Goal: Task Accomplishment & Management: Complete application form

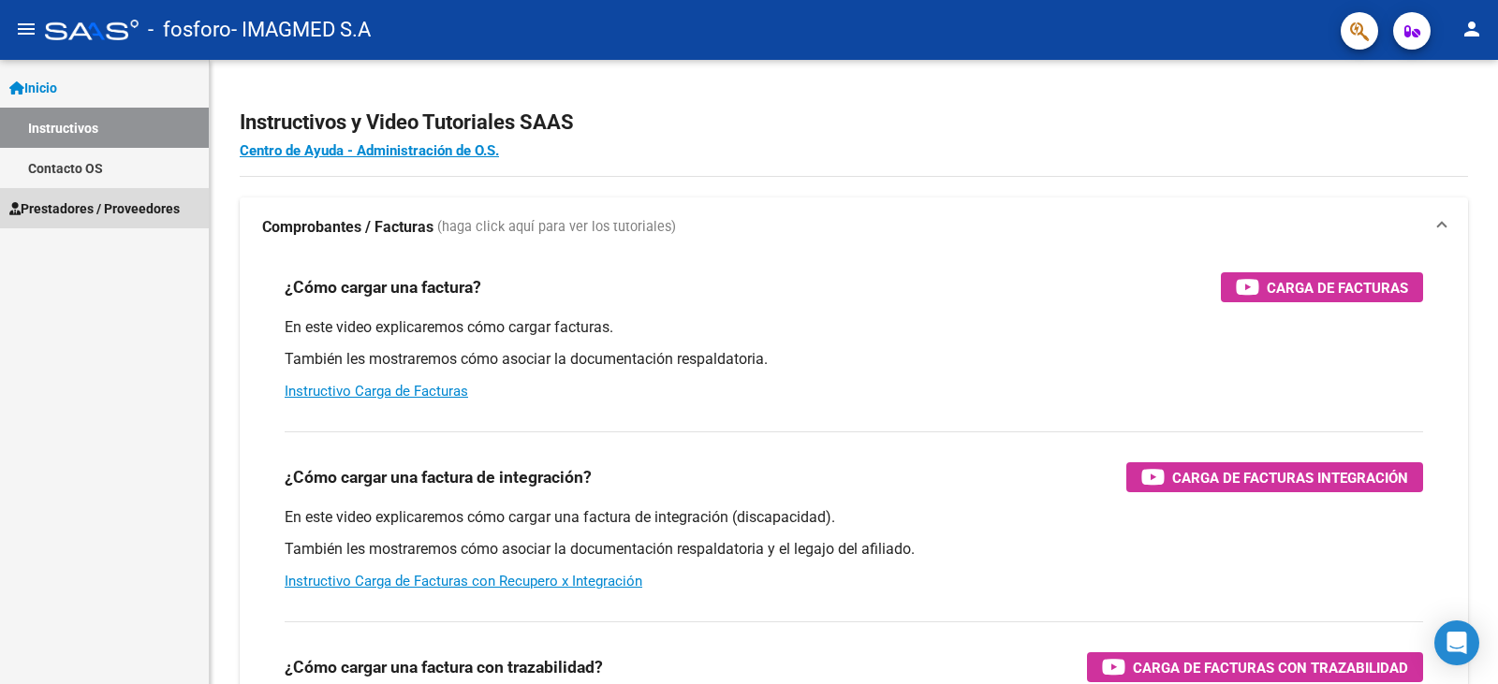
click at [53, 205] on span "Prestadores / Proveedores" at bounding box center [94, 208] width 170 height 21
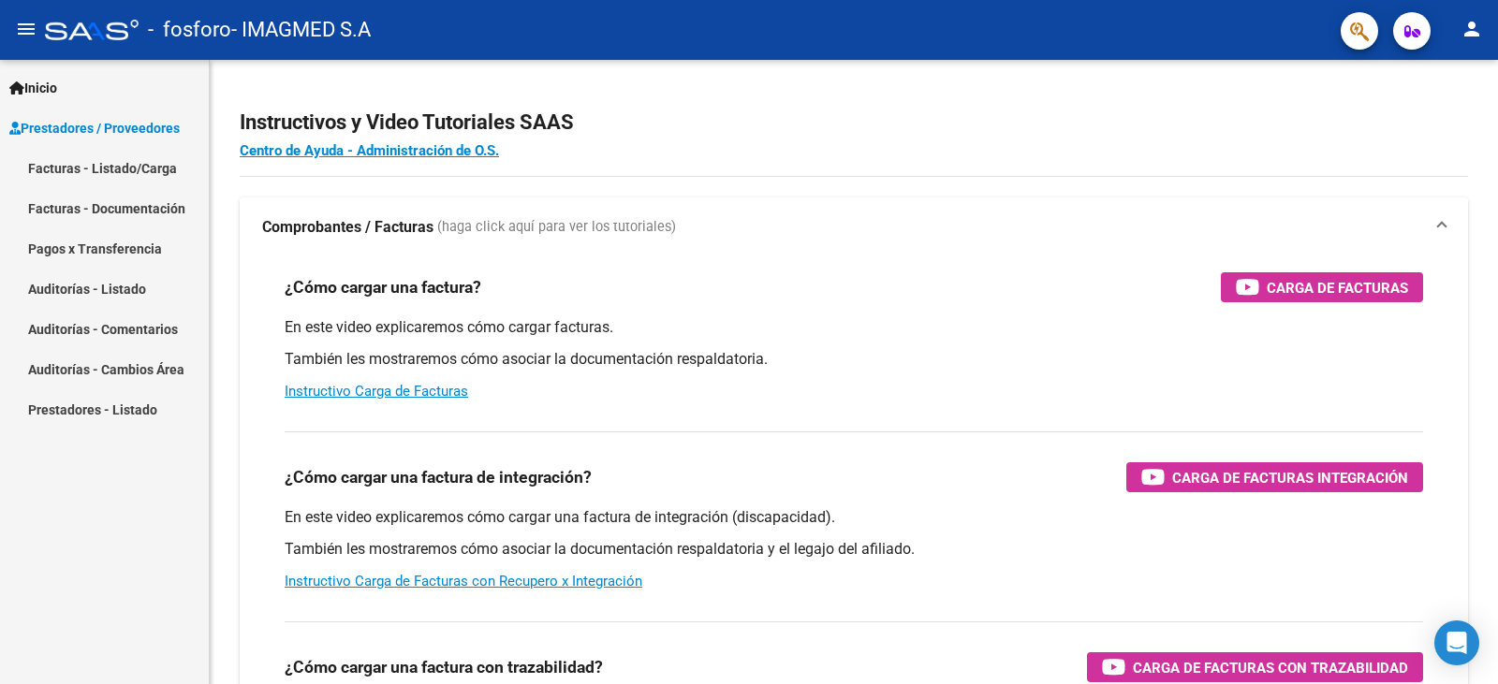
click at [108, 206] on link "Facturas - Documentación" at bounding box center [104, 208] width 209 height 40
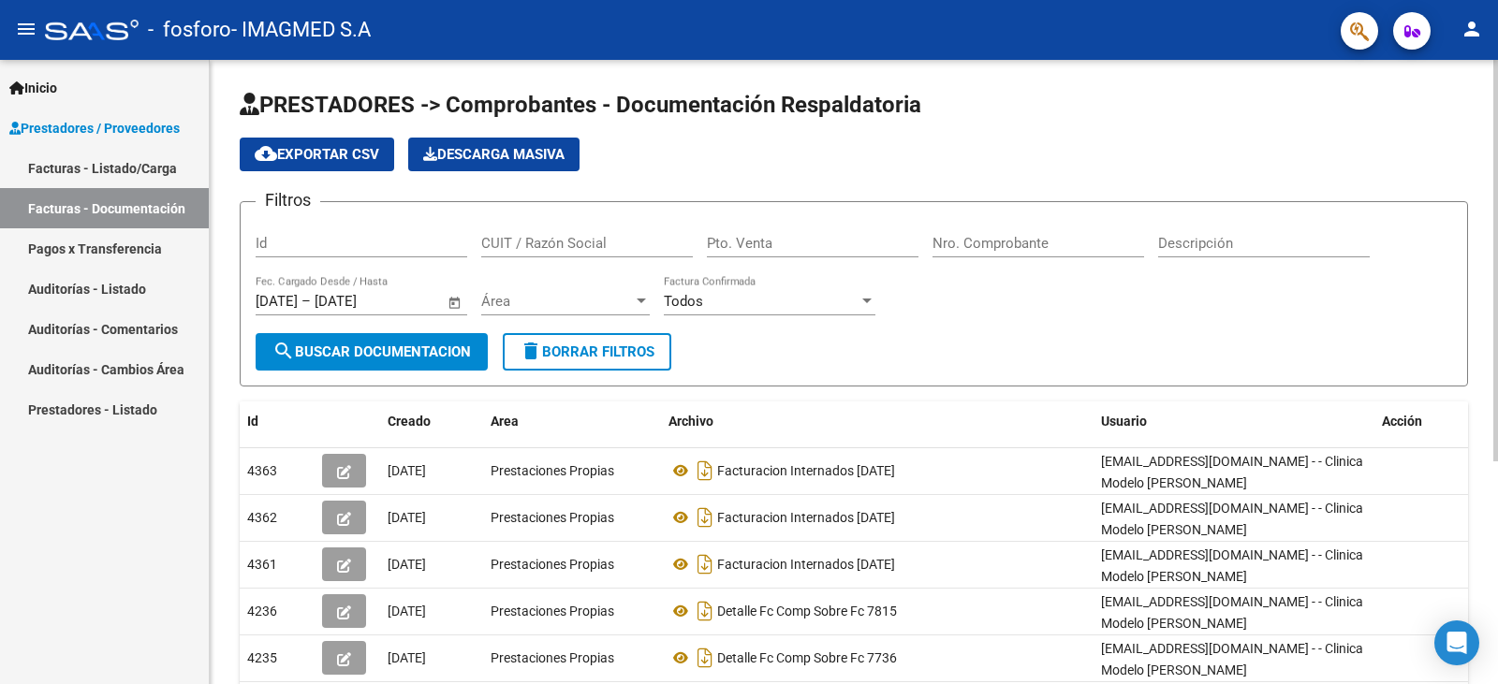
click at [354, 154] on span "cloud_download Exportar CSV" at bounding box center [317, 154] width 124 height 17
click at [1283, 148] on div "cloud_download Exportar CSV Descarga Masiva" at bounding box center [854, 155] width 1228 height 34
click at [112, 286] on link "Auditorías - Listado" at bounding box center [104, 289] width 209 height 40
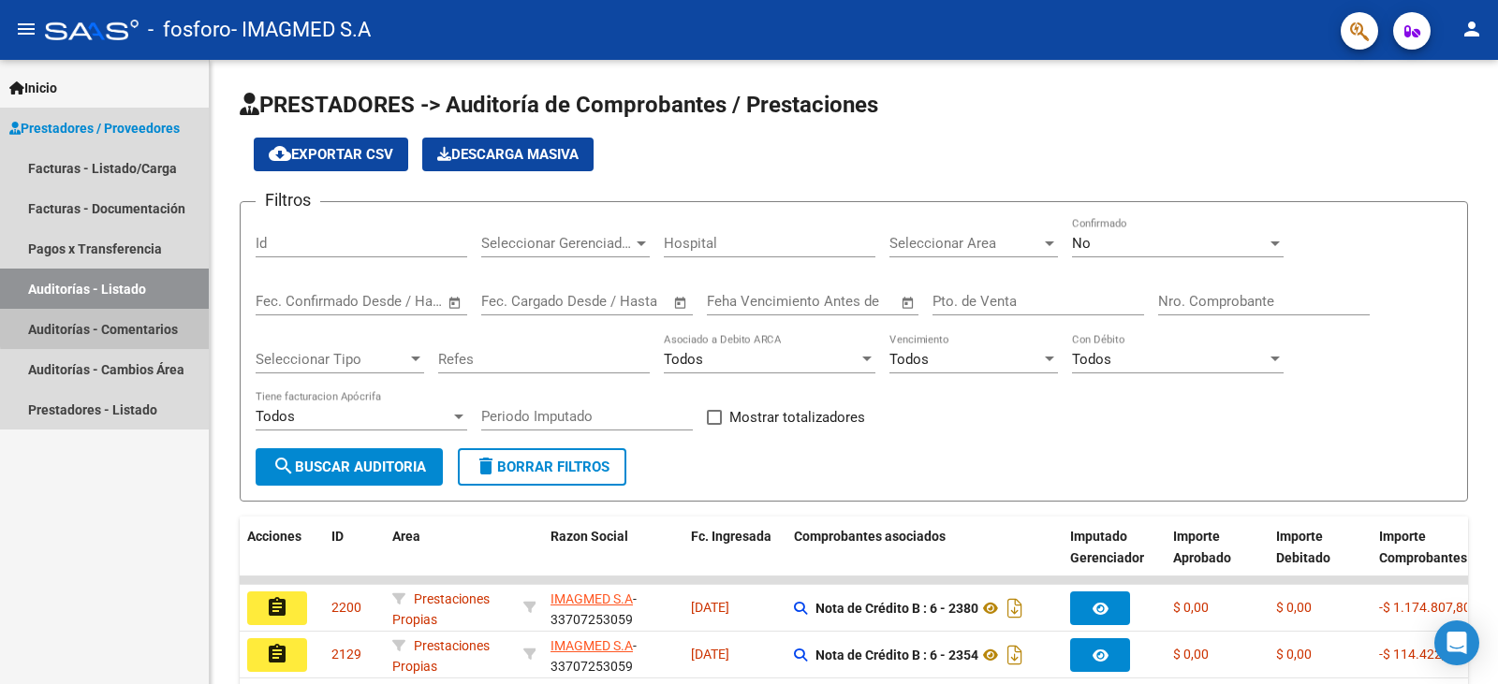
click at [114, 327] on link "Auditorías - Comentarios" at bounding box center [104, 329] width 209 height 40
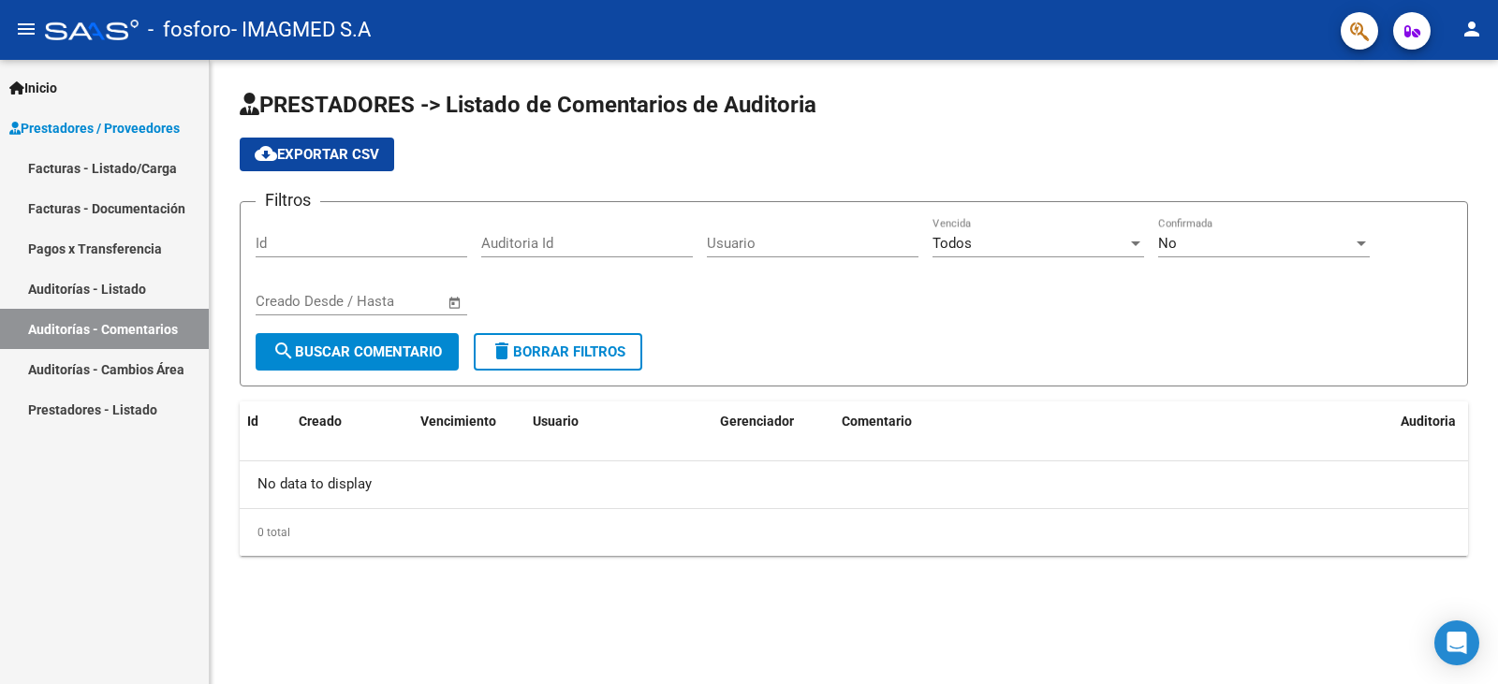
click at [114, 362] on link "Auditorías - Cambios Área" at bounding box center [104, 369] width 209 height 40
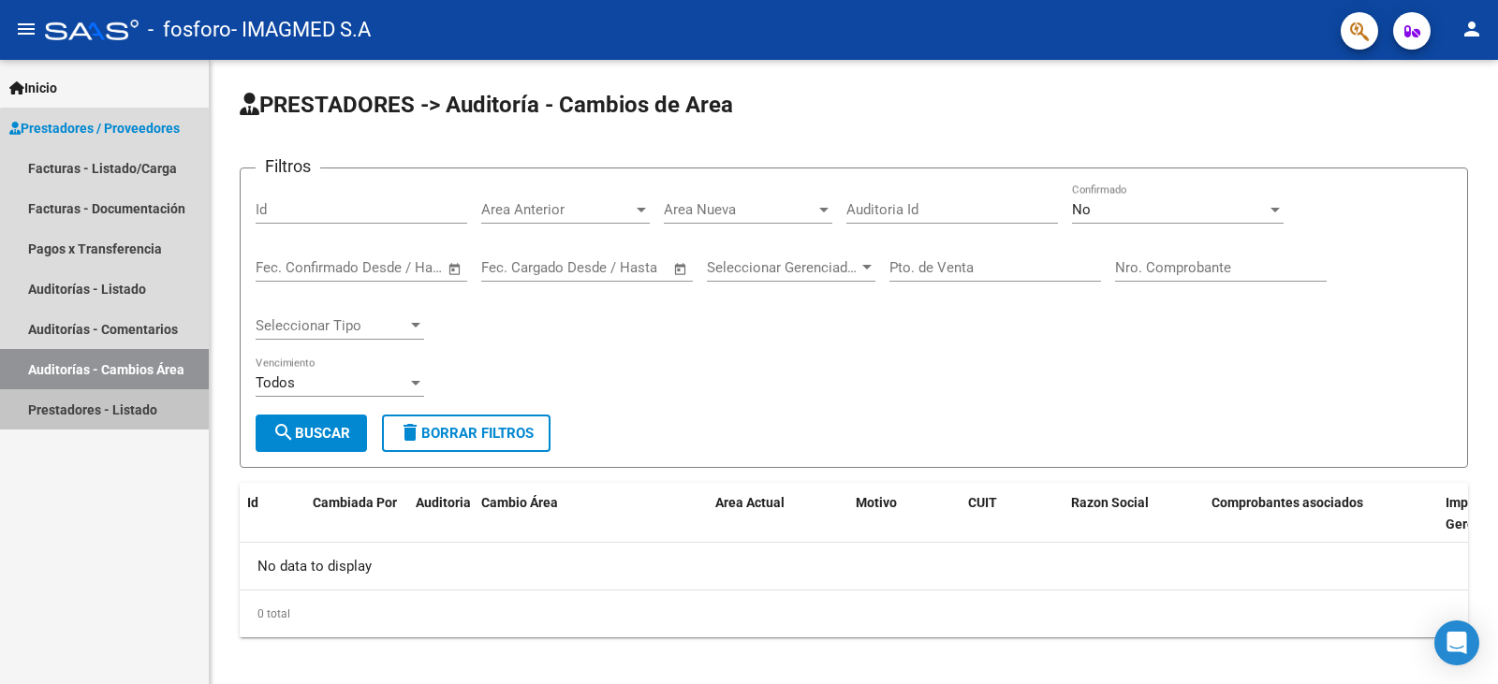
click at [119, 404] on link "Prestadores - Listado" at bounding box center [104, 409] width 209 height 40
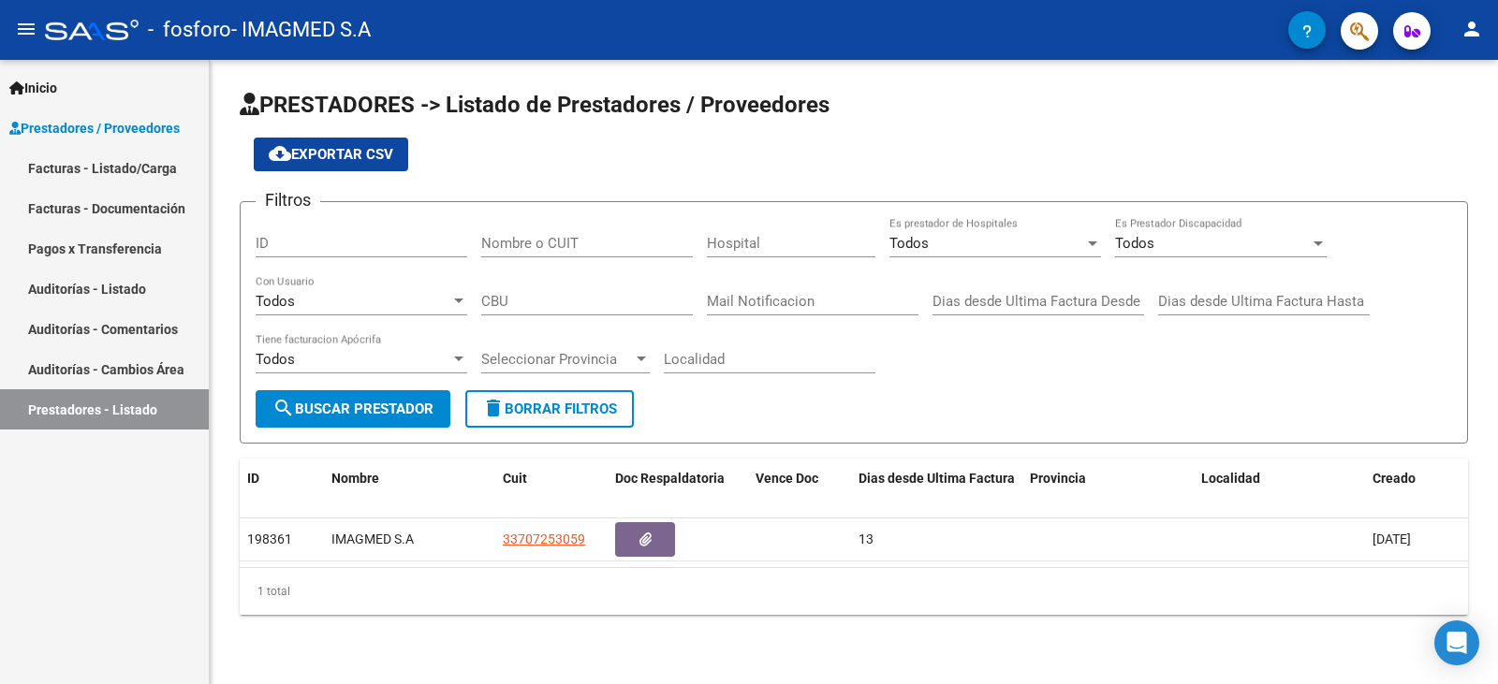
click at [121, 176] on link "Facturas - Listado/Carga" at bounding box center [104, 168] width 209 height 40
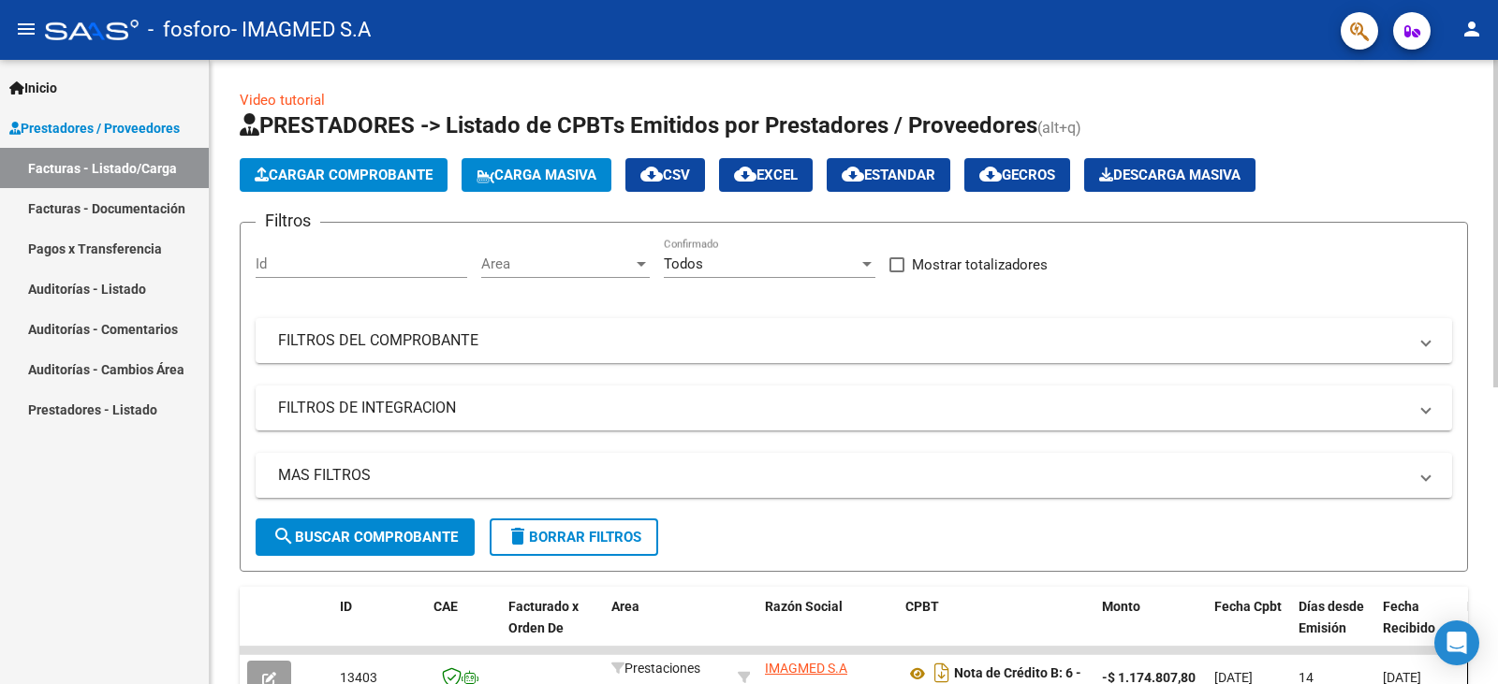
click at [364, 183] on button "Cargar Comprobante" at bounding box center [344, 175] width 208 height 34
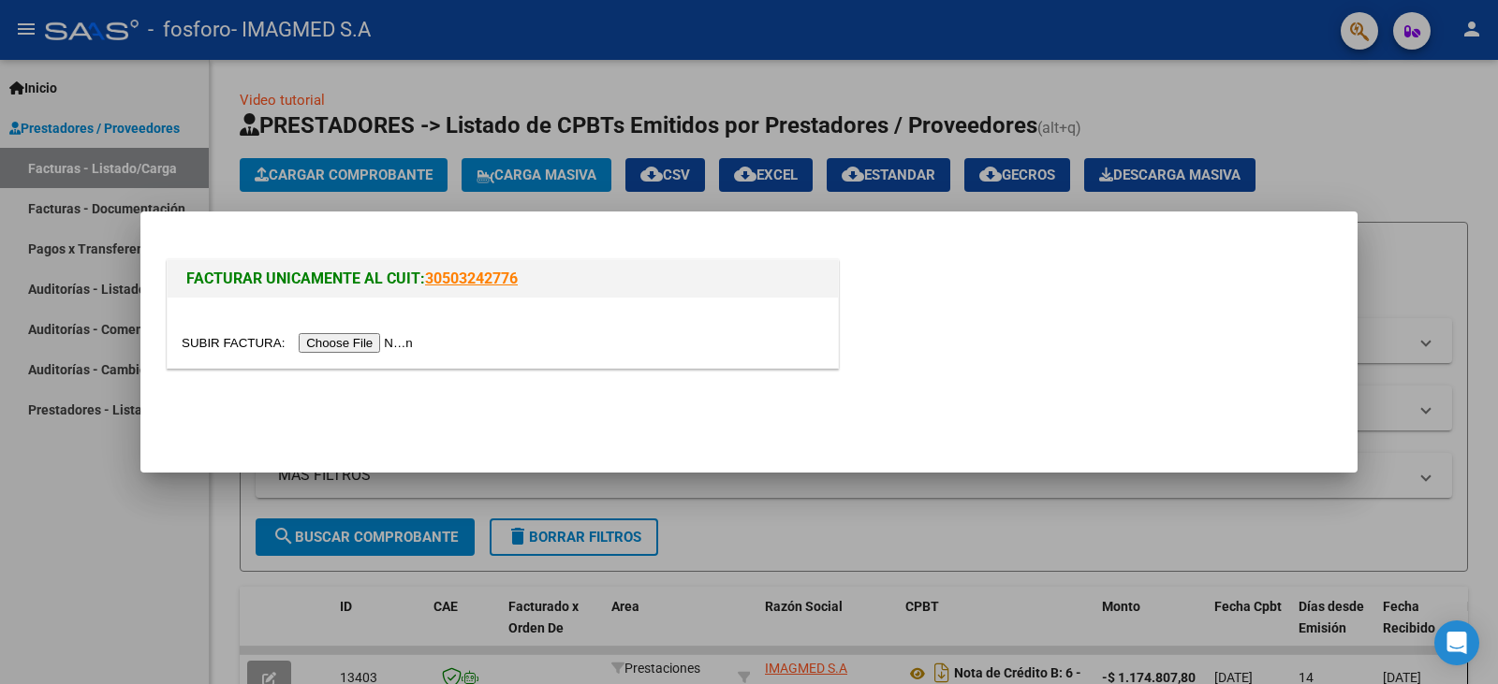
click at [346, 345] on input "file" at bounding box center [300, 343] width 237 height 20
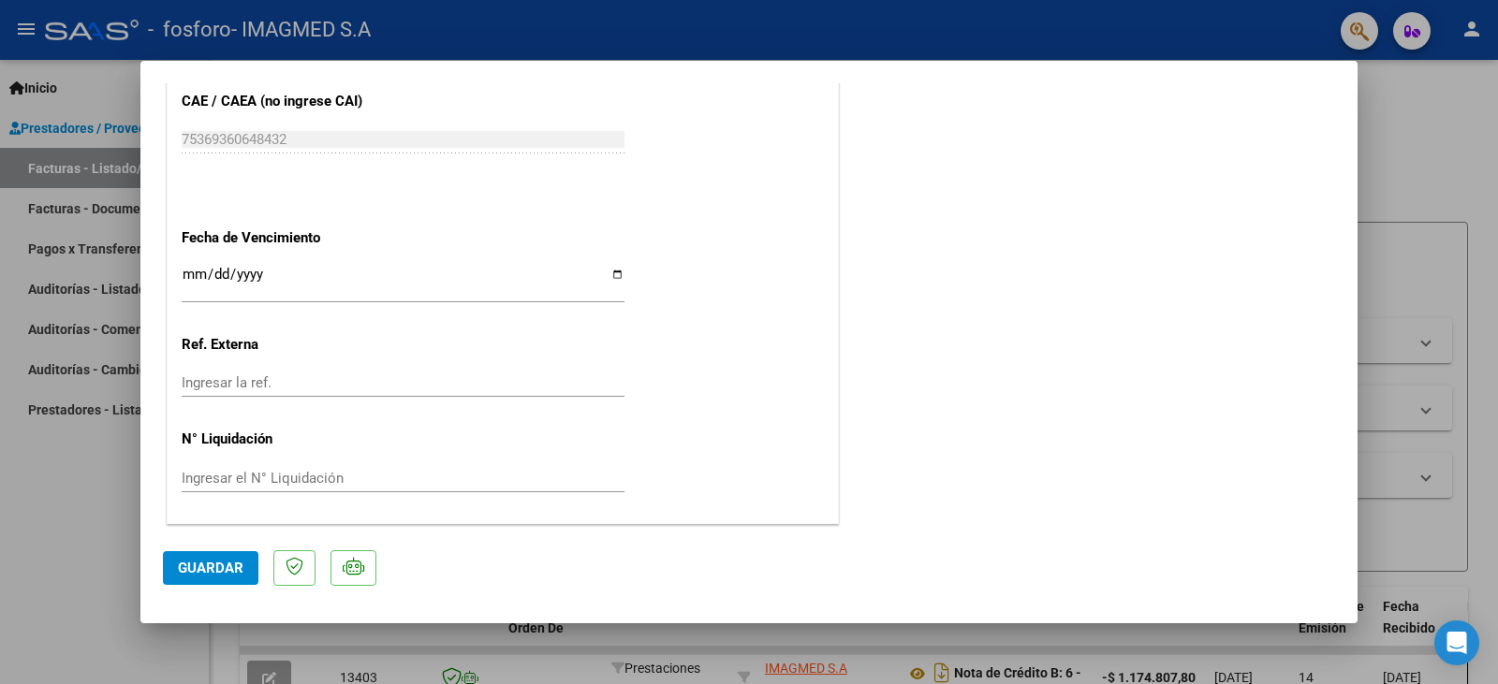
scroll to position [957, 0]
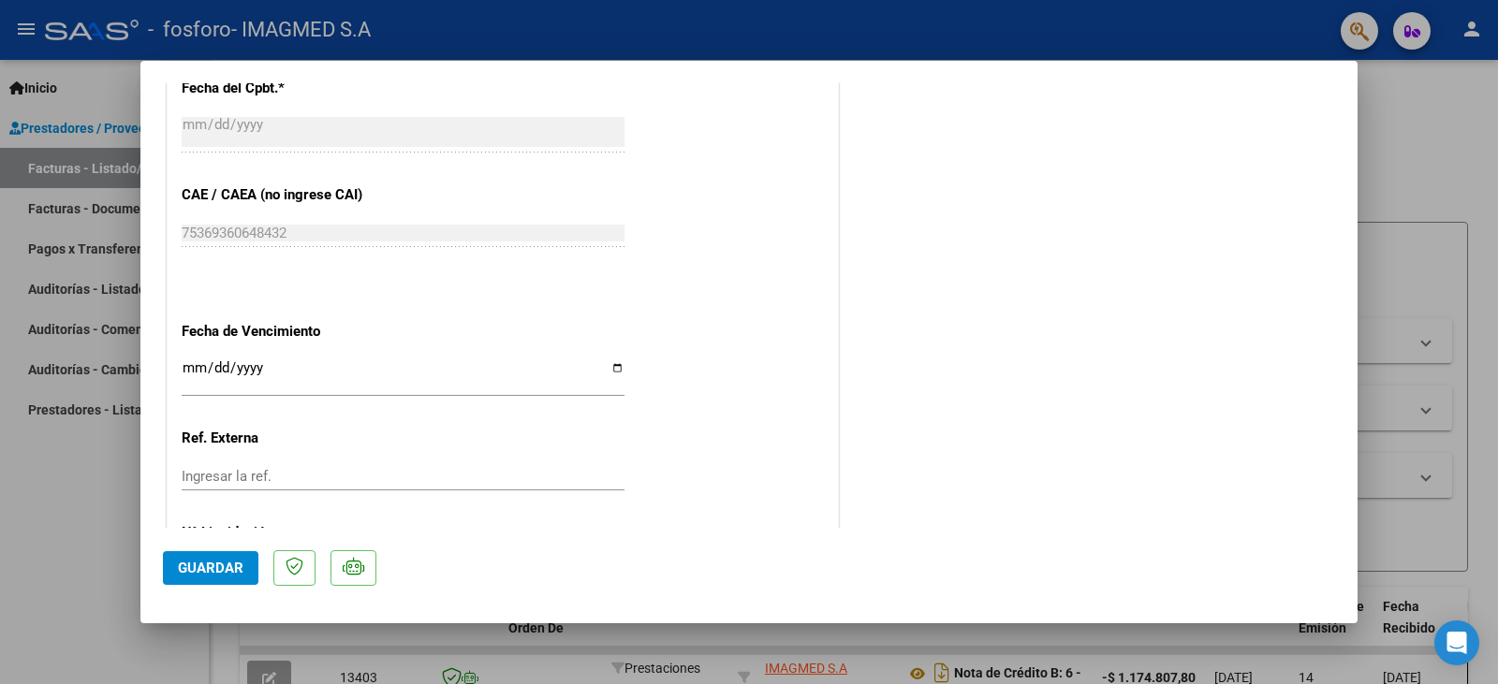
click at [610, 367] on input "Ingresar la fecha" at bounding box center [403, 375] width 443 height 30
click at [1469, 161] on div at bounding box center [749, 342] width 1498 height 684
type input "$ 0,00"
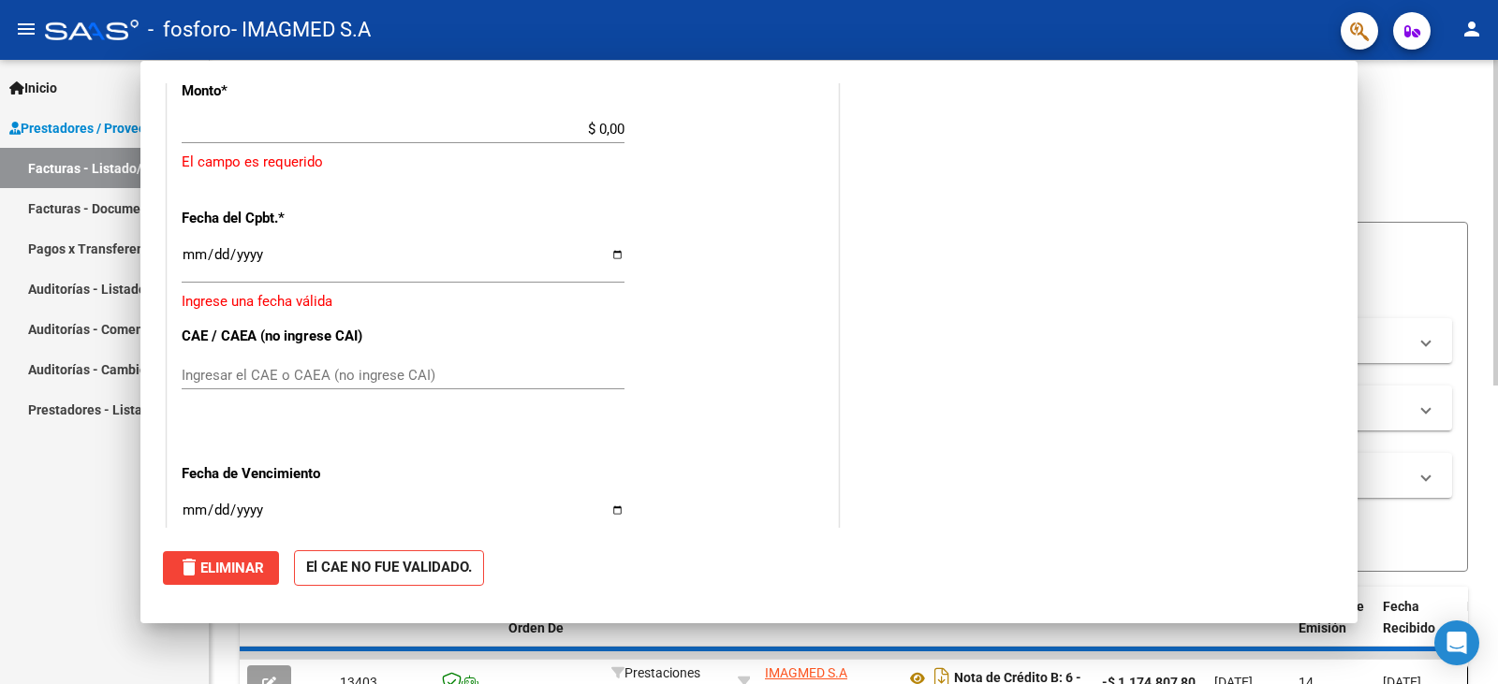
scroll to position [0, 0]
